Goal: Transaction & Acquisition: Purchase product/service

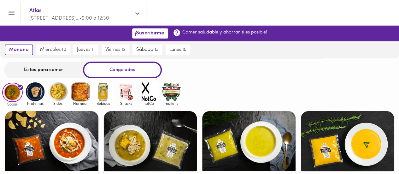
click at [84, 88] on img at bounding box center [80, 91] width 20 height 20
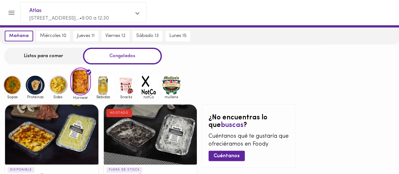
scroll to position [3, 0]
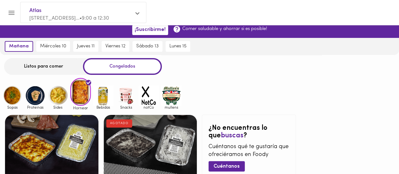
click at [33, 97] on img at bounding box center [35, 95] width 20 height 20
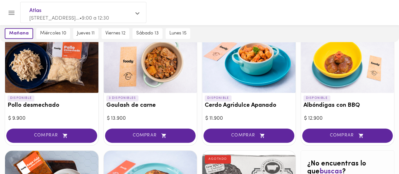
scroll to position [210, 0]
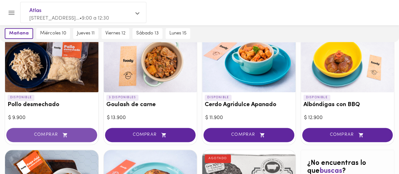
click at [46, 134] on span "COMPRAR" at bounding box center [51, 134] width 75 height 5
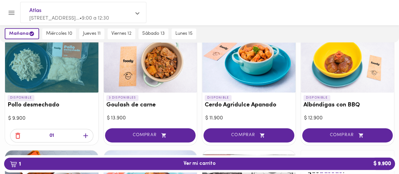
scroll to position [210, 0]
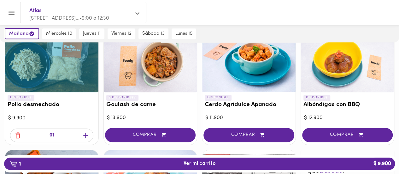
click at [85, 133] on icon "button" at bounding box center [86, 135] width 8 height 8
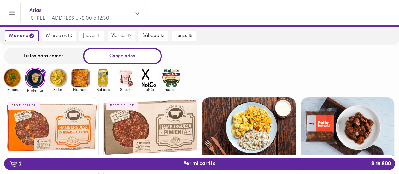
scroll to position [0, 0]
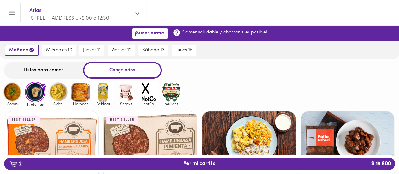
click at [15, 91] on img at bounding box center [12, 92] width 20 height 20
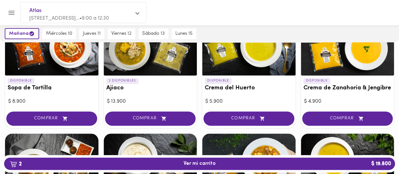
scroll to position [94, 0]
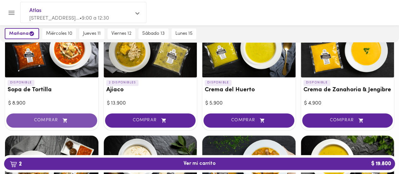
click at [58, 116] on button "COMPRAR" at bounding box center [51, 120] width 91 height 14
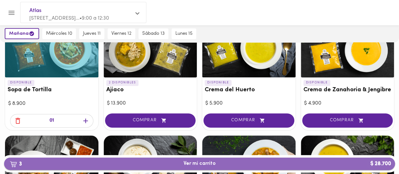
click at [200, 163] on span "3 Ver mi carrito $ 28.700" at bounding box center [200, 164] width 32 height 6
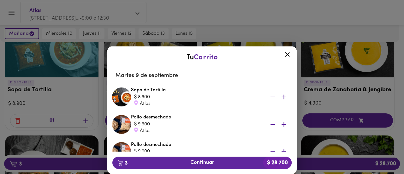
click at [287, 54] on icon at bounding box center [287, 54] width 5 height 5
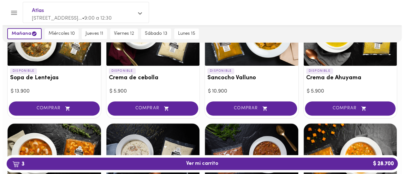
scroll to position [221, 0]
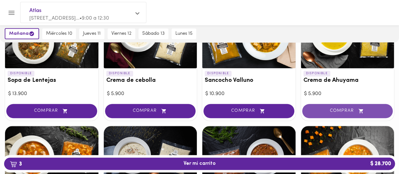
click at [332, 108] on span "COMPRAR" at bounding box center [347, 110] width 75 height 5
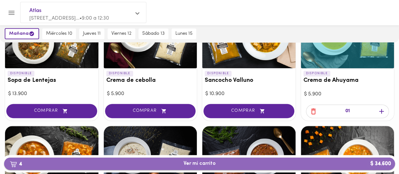
click at [209, 162] on span "4 Ver mi carrito $ 34.600" at bounding box center [200, 164] width 32 height 6
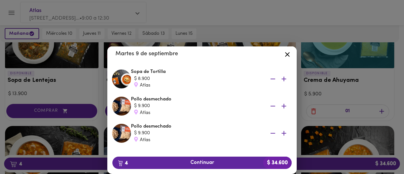
scroll to position [82, 0]
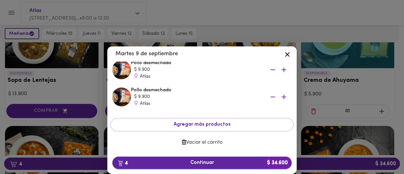
click at [207, 161] on span "4 Continuar $ 34.600" at bounding box center [201, 163] width 169 height 6
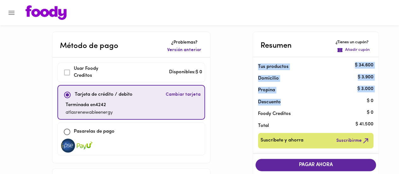
drag, startPoint x: 399, startPoint y: 39, endPoint x: 401, endPoint y: 96, distance: 57.1
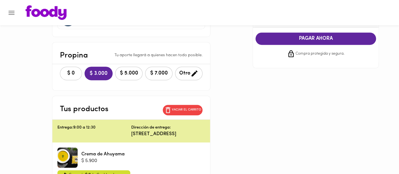
scroll to position [114, 0]
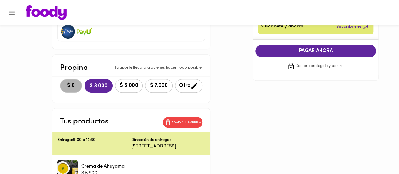
click at [64, 84] on span "$ 0" at bounding box center [71, 86] width 14 height 6
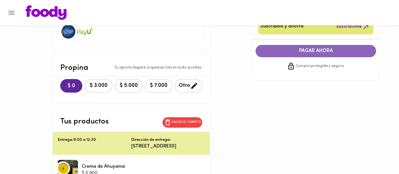
click at [332, 50] on span "PAGAR AHORA" at bounding box center [316, 51] width 108 height 6
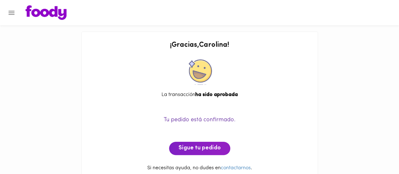
click at [9, 14] on icon "Menu" at bounding box center [12, 13] width 6 height 4
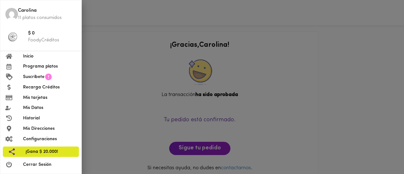
click at [36, 58] on span "Inicio" at bounding box center [49, 56] width 53 height 7
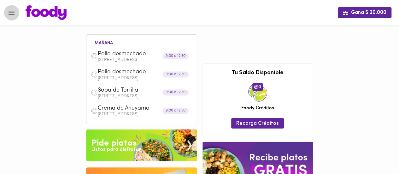
click at [15, 9] on icon "Menu" at bounding box center [12, 13] width 8 height 8
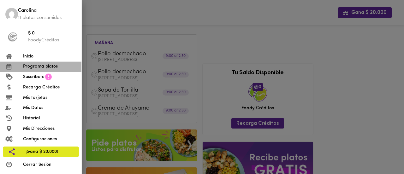
click at [32, 65] on span "Programa platos" at bounding box center [49, 66] width 53 height 7
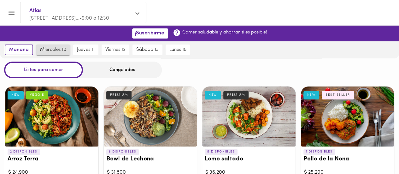
click at [58, 50] on span "miércoles 10" at bounding box center [53, 50] width 26 height 6
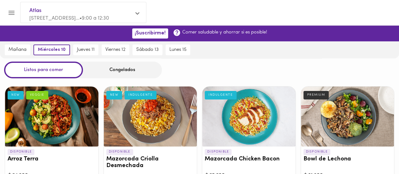
click at [119, 72] on div "Congelados" at bounding box center [122, 69] width 79 height 17
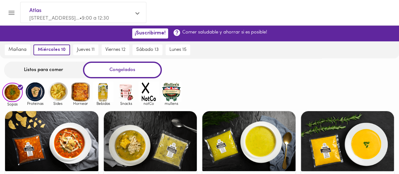
click at [85, 91] on img at bounding box center [80, 91] width 20 height 20
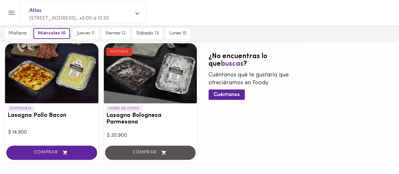
scroll to position [76, 0]
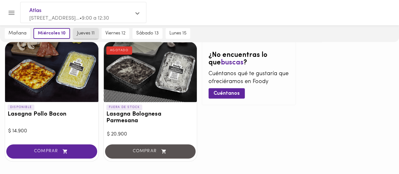
click at [83, 33] on span "jueves 11" at bounding box center [86, 34] width 18 height 6
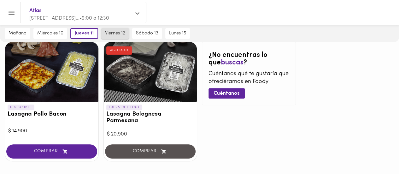
click at [116, 32] on span "viernes 12" at bounding box center [115, 34] width 20 height 6
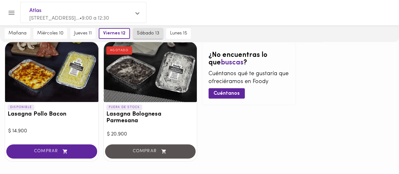
click at [147, 34] on span "sábado 13" at bounding box center [148, 34] width 22 height 6
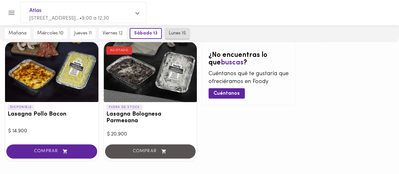
click at [177, 34] on span "lunes 15" at bounding box center [177, 34] width 17 height 6
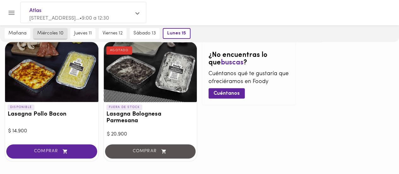
click at [47, 36] on span "miércoles 10" at bounding box center [50, 34] width 26 height 6
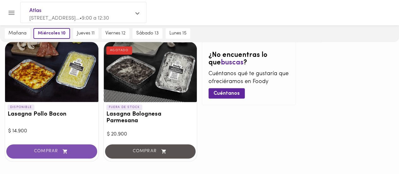
click at [54, 149] on span "COMPRAR" at bounding box center [51, 151] width 75 height 5
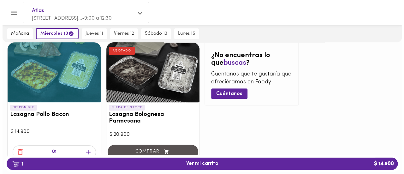
scroll to position [77, 0]
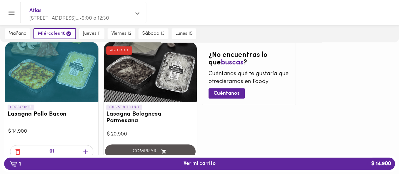
click at [86, 148] on icon "button" at bounding box center [86, 152] width 8 height 8
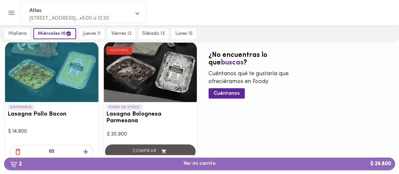
click at [181, 161] on span "2 Ver mi carrito $ 29.800" at bounding box center [199, 164] width 381 height 6
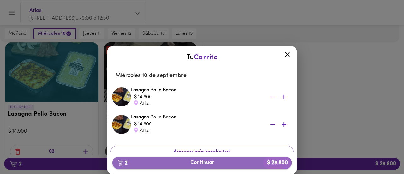
click at [197, 161] on span "2 Continuar $ 29.800" at bounding box center [201, 163] width 169 height 6
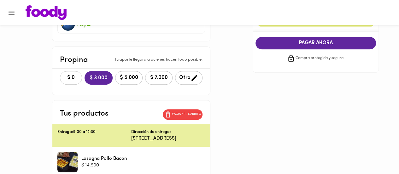
scroll to position [124, 0]
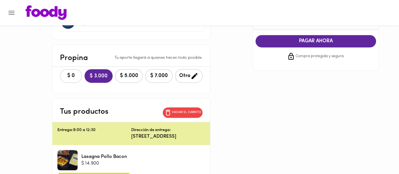
click at [64, 74] on span "$ 0" at bounding box center [71, 76] width 14 height 6
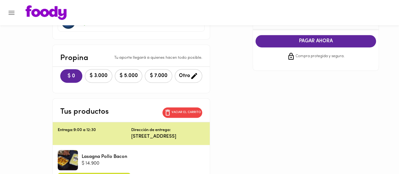
click at [298, 42] on span "PAGAR AHORA" at bounding box center [316, 41] width 108 height 6
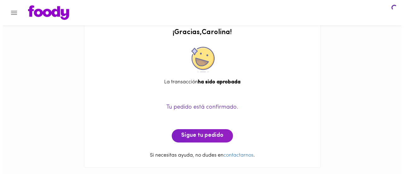
scroll to position [12, 0]
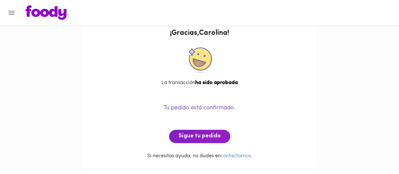
click at [9, 13] on icon "Menu" at bounding box center [12, 13] width 6 height 4
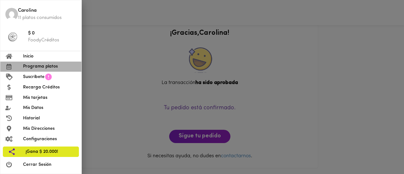
click at [35, 64] on span "Programa platos" at bounding box center [49, 66] width 53 height 7
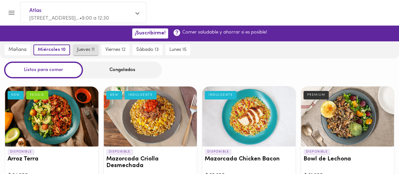
click at [85, 51] on span "jueves 11" at bounding box center [86, 50] width 18 height 6
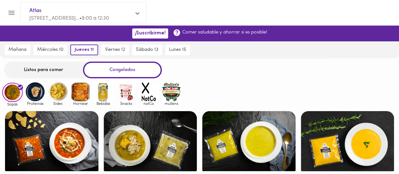
click at [149, 97] on img at bounding box center [148, 91] width 20 height 20
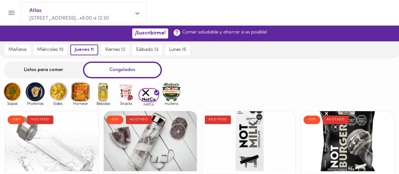
click at [40, 93] on img at bounding box center [35, 91] width 20 height 20
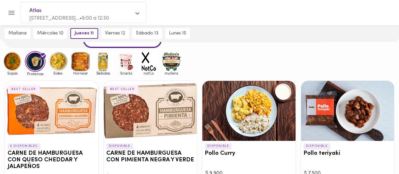
scroll to position [14, 0]
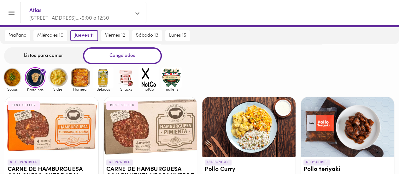
click at [79, 81] on img at bounding box center [80, 77] width 20 height 20
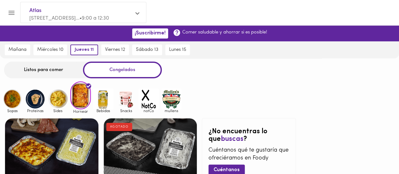
click at [13, 97] on img at bounding box center [12, 99] width 20 height 20
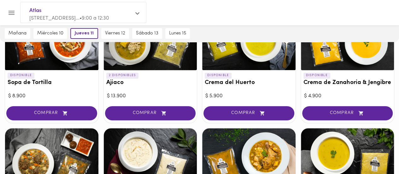
scroll to position [109, 0]
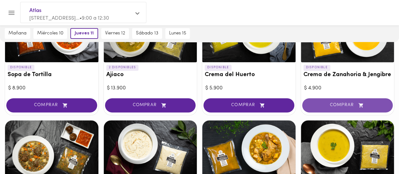
click at [332, 104] on span "COMPRAR" at bounding box center [347, 104] width 75 height 5
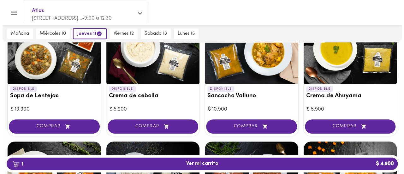
scroll to position [211, 0]
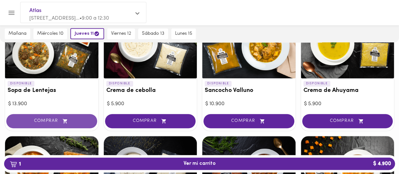
click at [53, 120] on span "COMPRAR" at bounding box center [51, 120] width 75 height 5
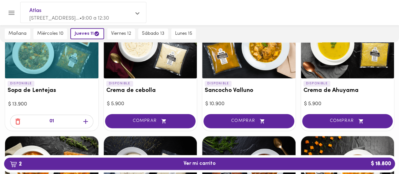
click at [85, 121] on icon "button" at bounding box center [86, 121] width 8 height 8
click at [187, 165] on span "3 Ver mi carrito $ 32.700" at bounding box center [200, 164] width 32 height 6
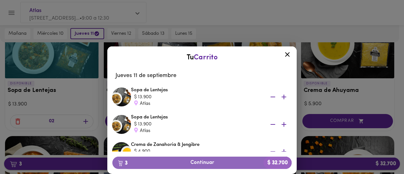
click at [187, 165] on span "3 Continuar $ 32.700" at bounding box center [201, 163] width 169 height 6
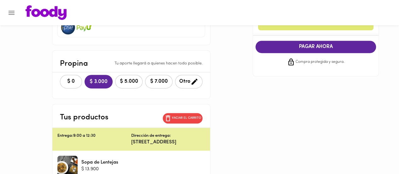
scroll to position [127, 0]
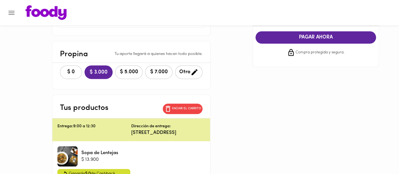
click at [64, 70] on span "$ 0" at bounding box center [71, 72] width 14 height 6
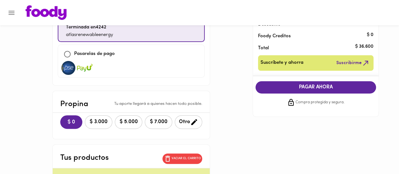
scroll to position [79, 0]
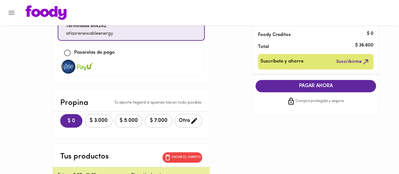
click at [327, 88] on span "PAGAR AHORA" at bounding box center [316, 86] width 108 height 6
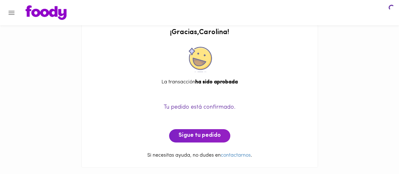
scroll to position [12, 0]
